Goal: Share content: Share content

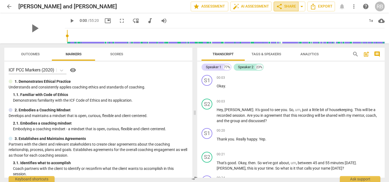
click at [292, 6] on span "share Share" at bounding box center [286, 6] width 20 height 6
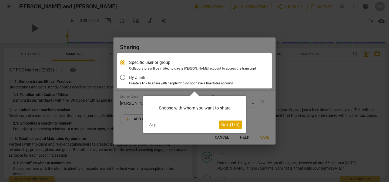
click at [152, 125] on button "Skip" at bounding box center [152, 125] width 11 height 8
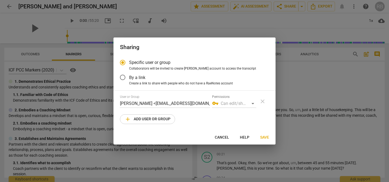
click at [235, 105] on div "vpn_key Can edit/share" at bounding box center [234, 103] width 44 height 9
click at [267, 135] on span "Save" at bounding box center [264, 137] width 9 height 5
radio input "false"
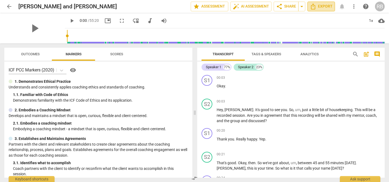
click at [315, 7] on icon "Export" at bounding box center [313, 6] width 6 height 6
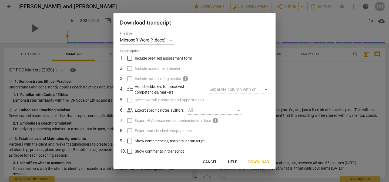
click at [260, 160] on span "Download" at bounding box center [258, 162] width 21 height 5
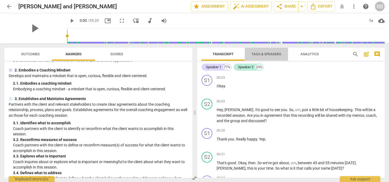
click at [259, 52] on span "Tags & Speakers" at bounding box center [267, 54] width 30 height 4
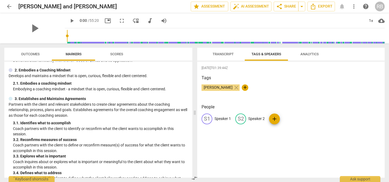
click at [220, 118] on p "Speaker 1" at bounding box center [223, 119] width 16 height 6
type input "Client"
click at [295, 118] on p "Speaker 2" at bounding box center [292, 119] width 16 height 6
type input "Coach"
click at [355, 125] on div "CL Client edit Coach delete add" at bounding box center [291, 121] width 179 height 15
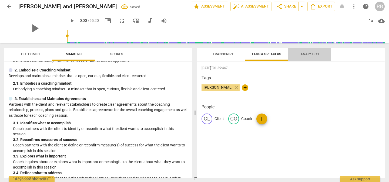
click at [311, 56] on span "Analytics" at bounding box center [310, 54] width 18 height 4
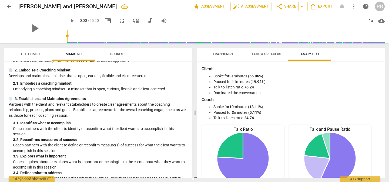
click at [115, 54] on span "Scores" at bounding box center [116, 54] width 13 height 4
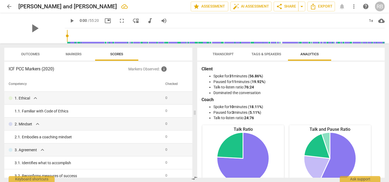
click at [317, 90] on li "Dominated the conversation" at bounding box center [297, 93] width 166 height 6
click at [285, 6] on span "share Share" at bounding box center [286, 6] width 20 height 6
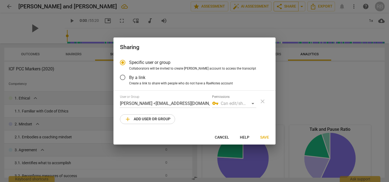
radio input "false"
click at [123, 76] on input "By a link" at bounding box center [122, 77] width 13 height 13
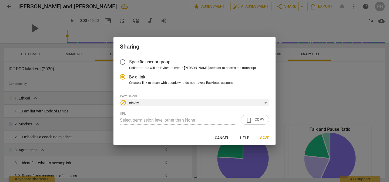
click at [265, 103] on div "block None" at bounding box center [194, 103] width 149 height 9
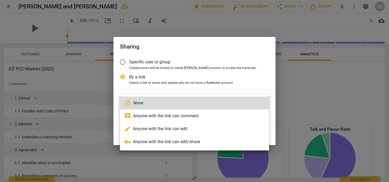
click at [168, 112] on li "comment Anyone with the link can comment" at bounding box center [194, 116] width 149 height 13
radio input "false"
type input "[URL][DOMAIN_NAME]"
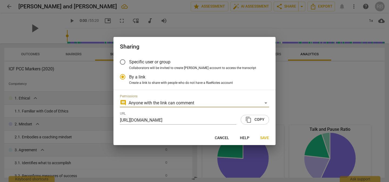
click at [255, 119] on span "content_copy Copy" at bounding box center [254, 120] width 19 height 6
